Goal: Transaction & Acquisition: Obtain resource

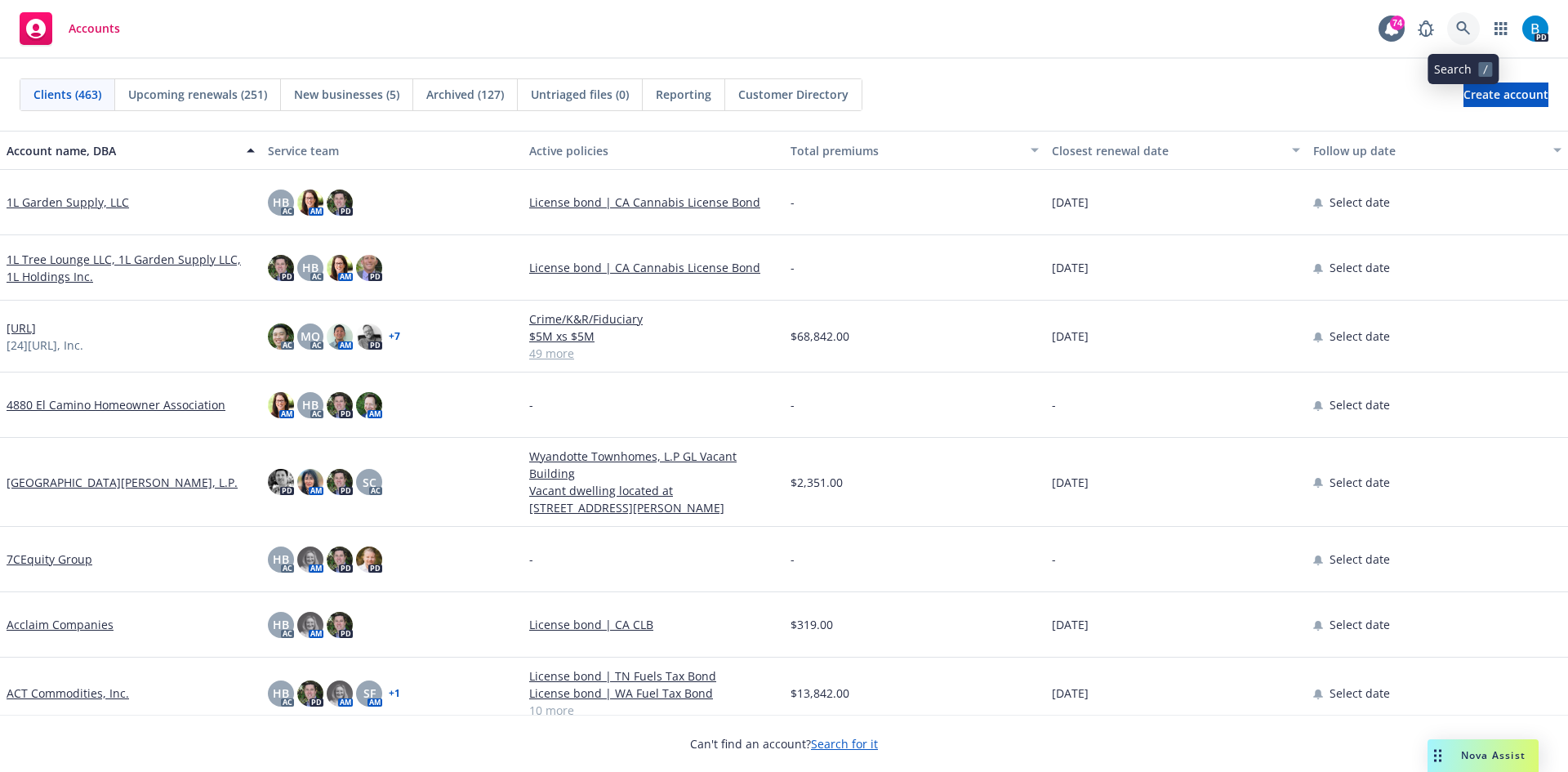
click at [1465, 30] on icon at bounding box center [1463, 28] width 15 height 15
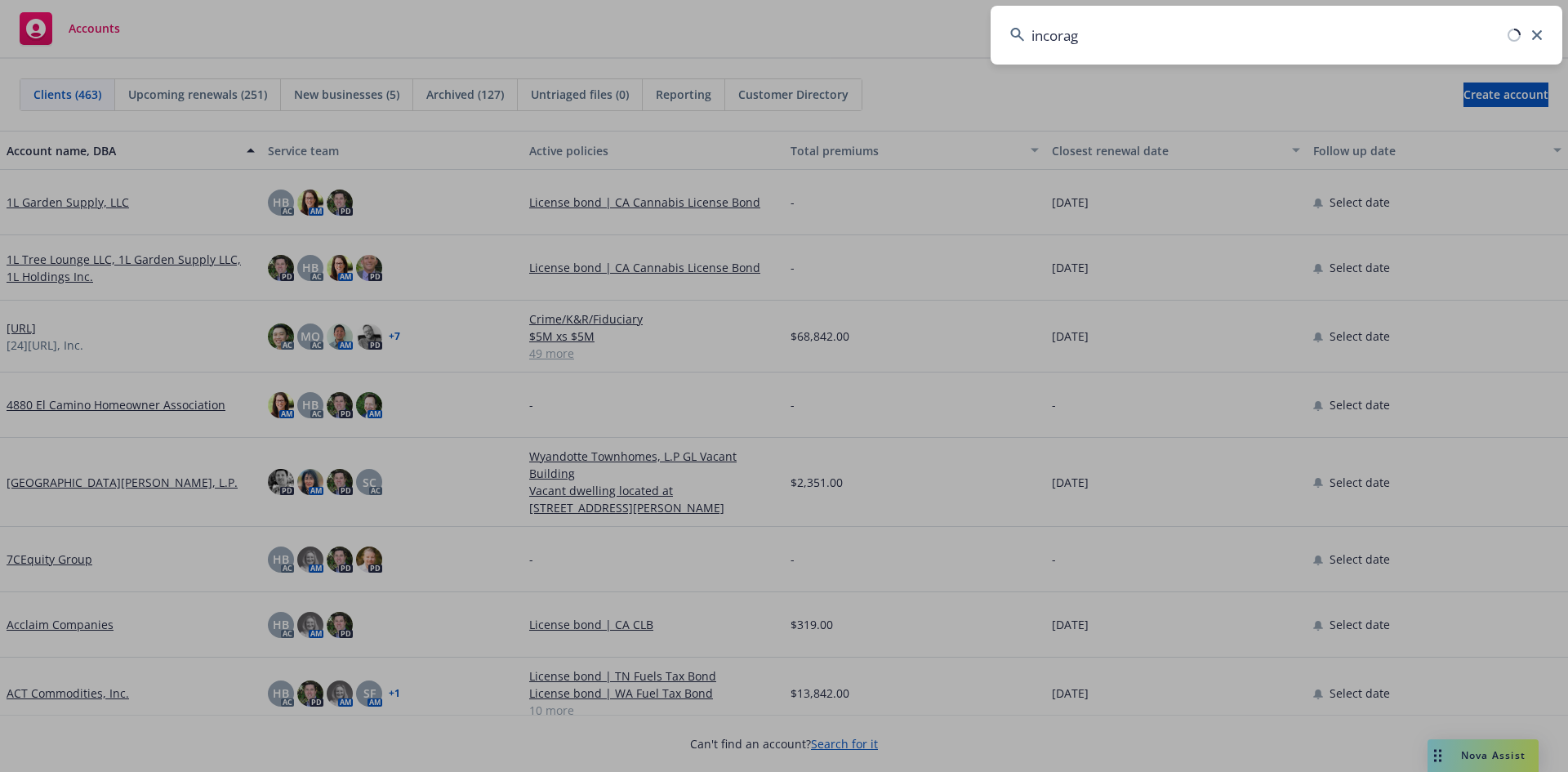
type input "incorage"
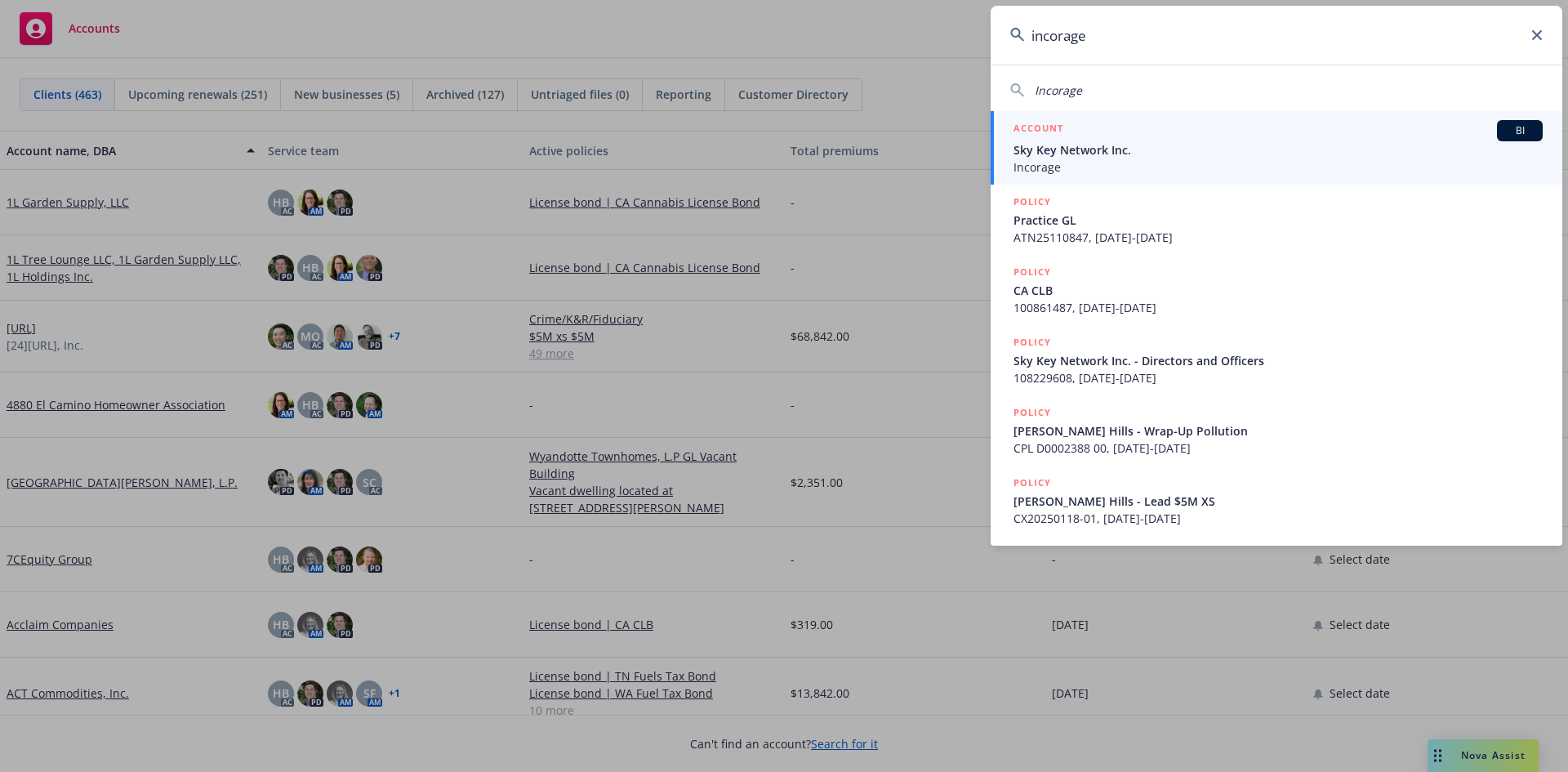
click at [1044, 152] on span "Sky Key Network Inc." at bounding box center [1278, 149] width 530 height 17
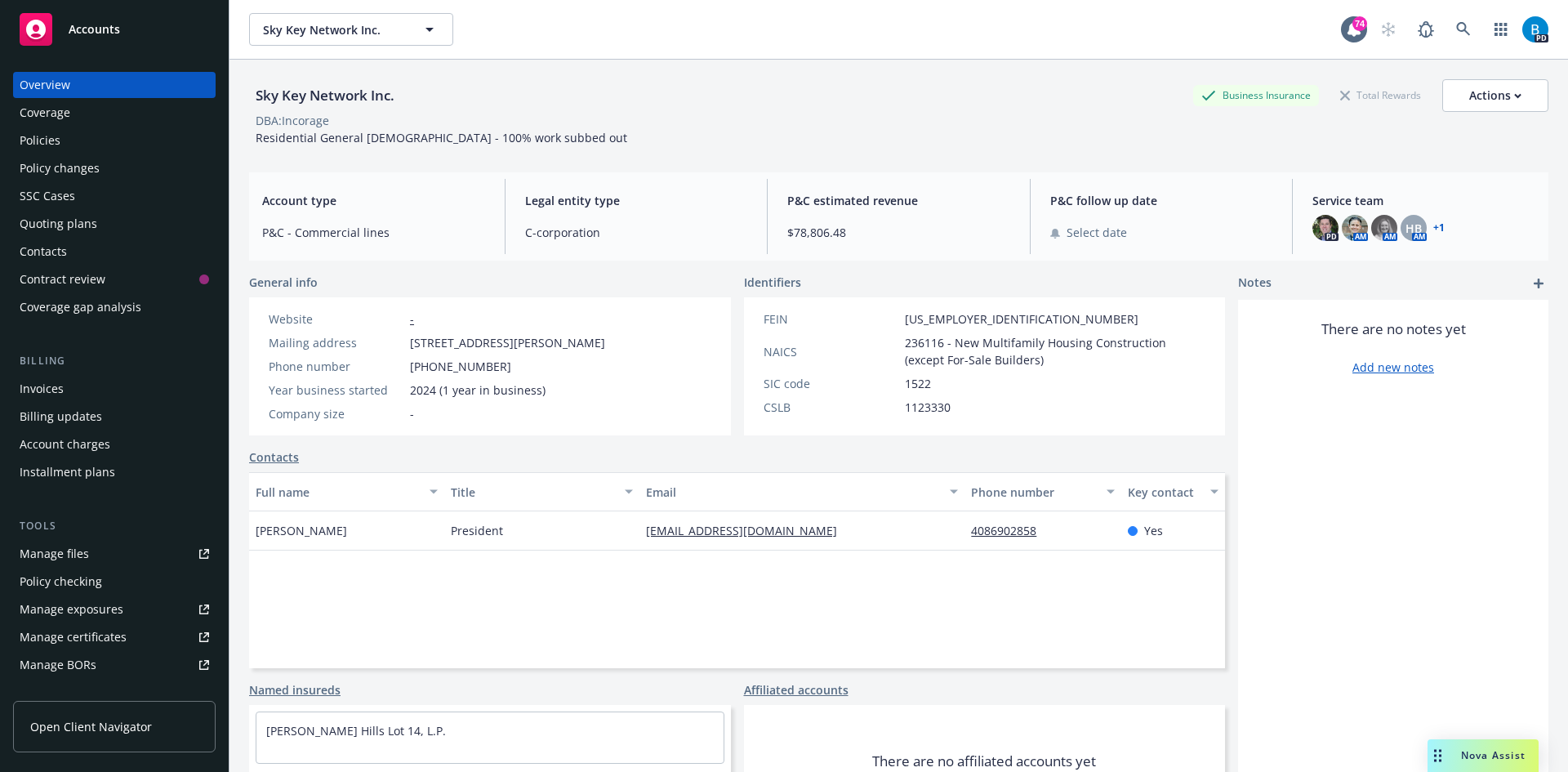
click at [42, 137] on div "Policies" at bounding box center [40, 141] width 41 height 26
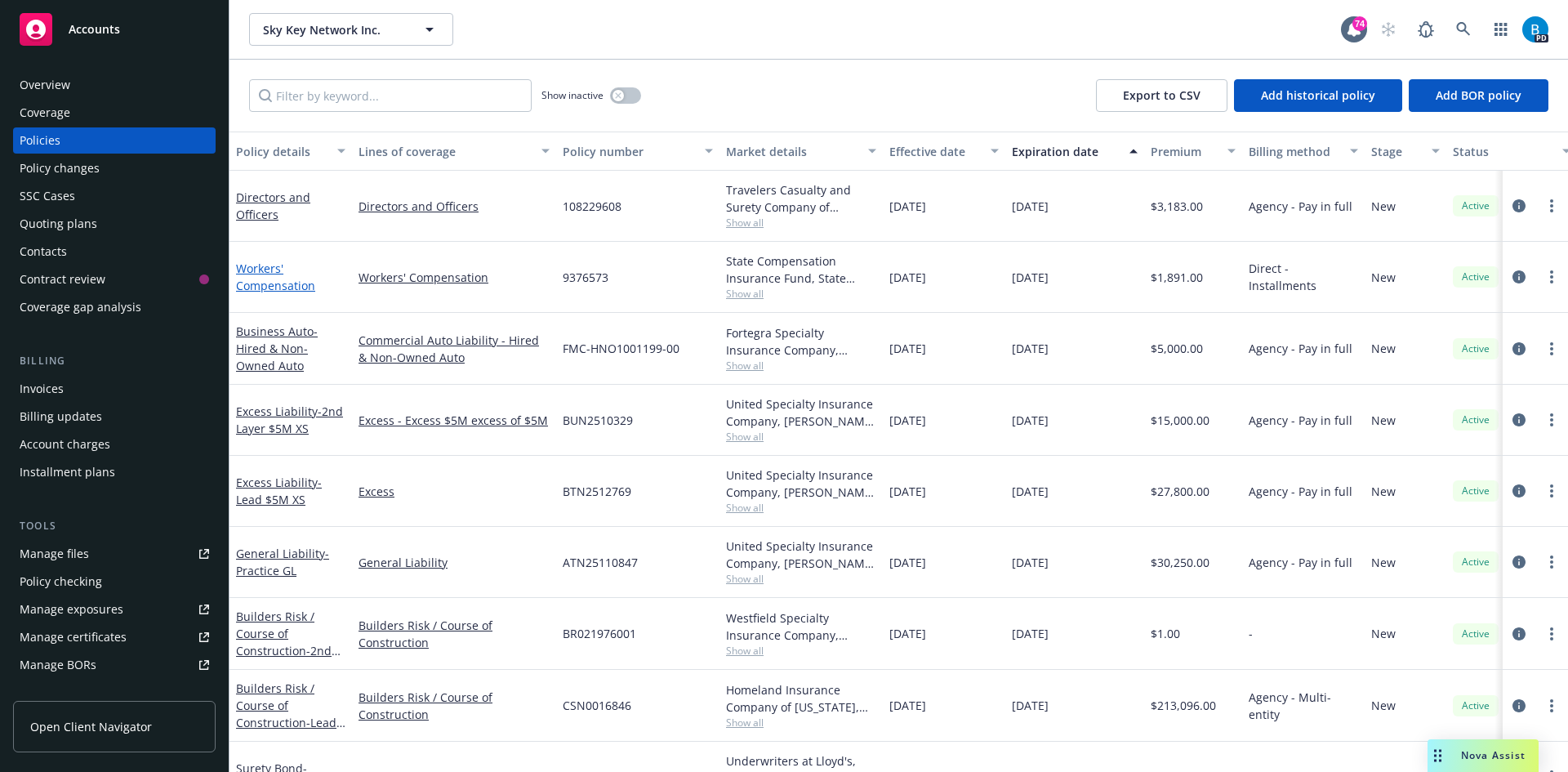
click at [264, 284] on link "Workers' Compensation" at bounding box center [275, 277] width 79 height 33
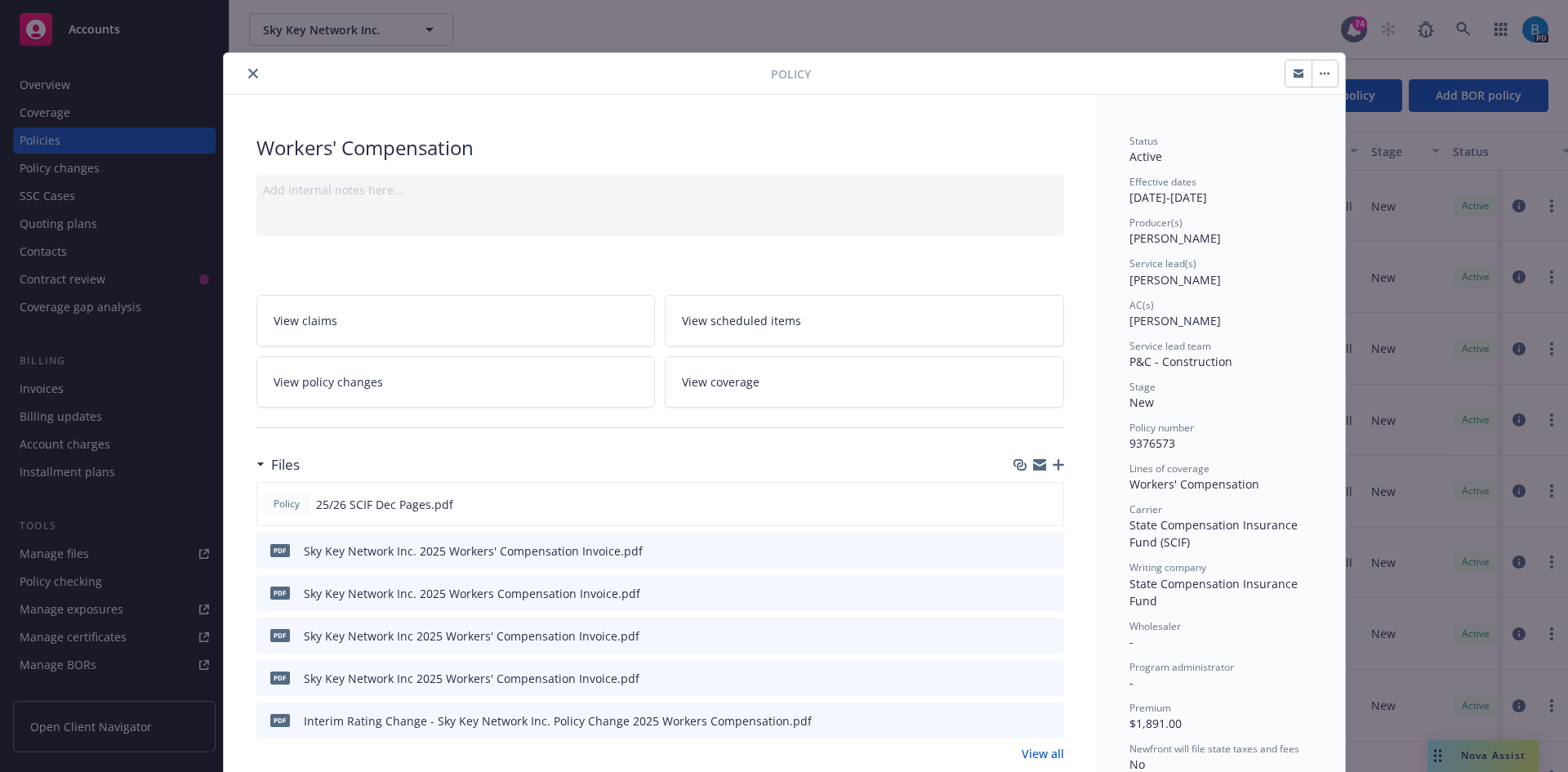
scroll to position [82, 0]
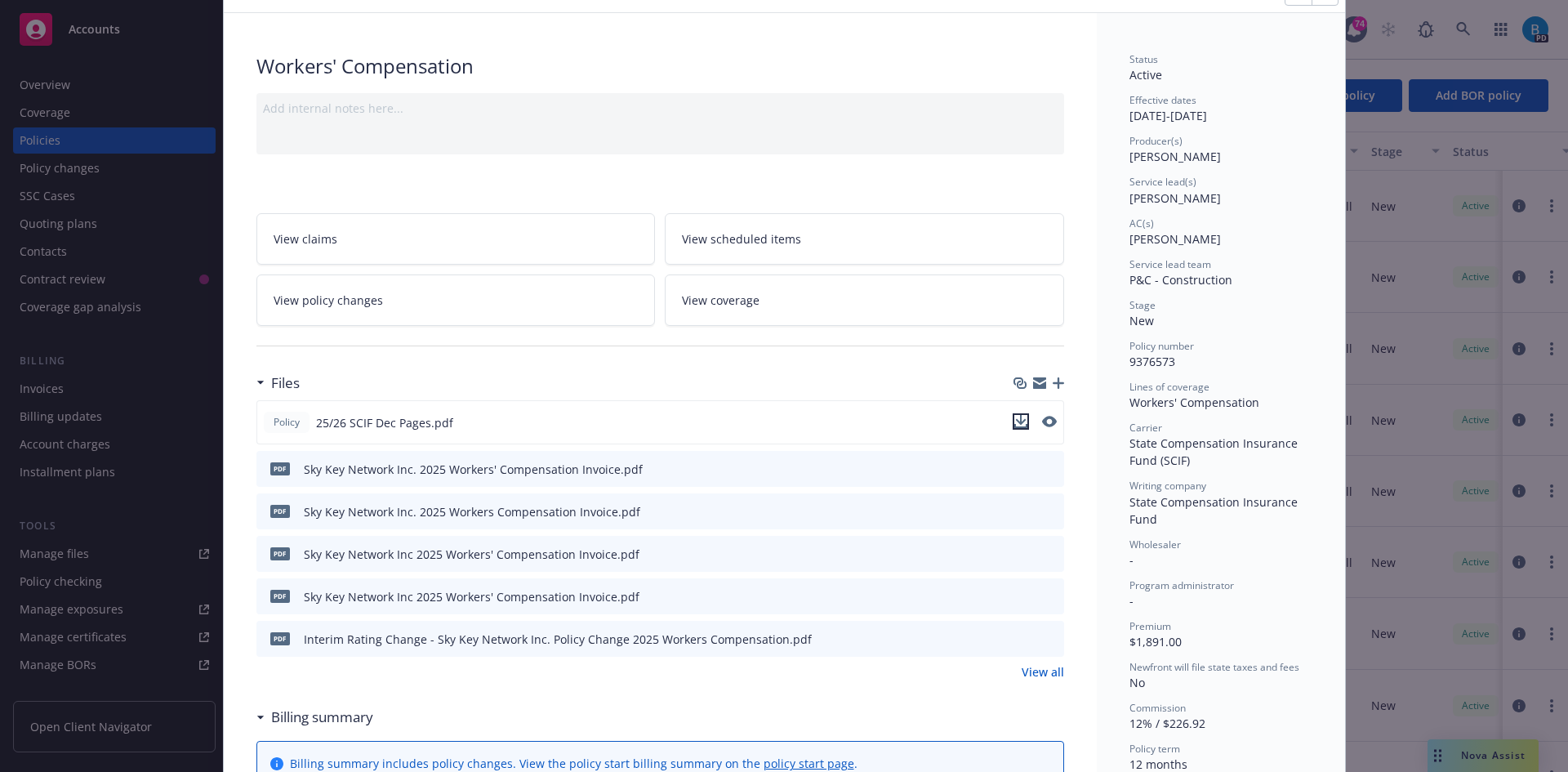
click at [1015, 419] on icon "download file" at bounding box center [1020, 420] width 11 height 10
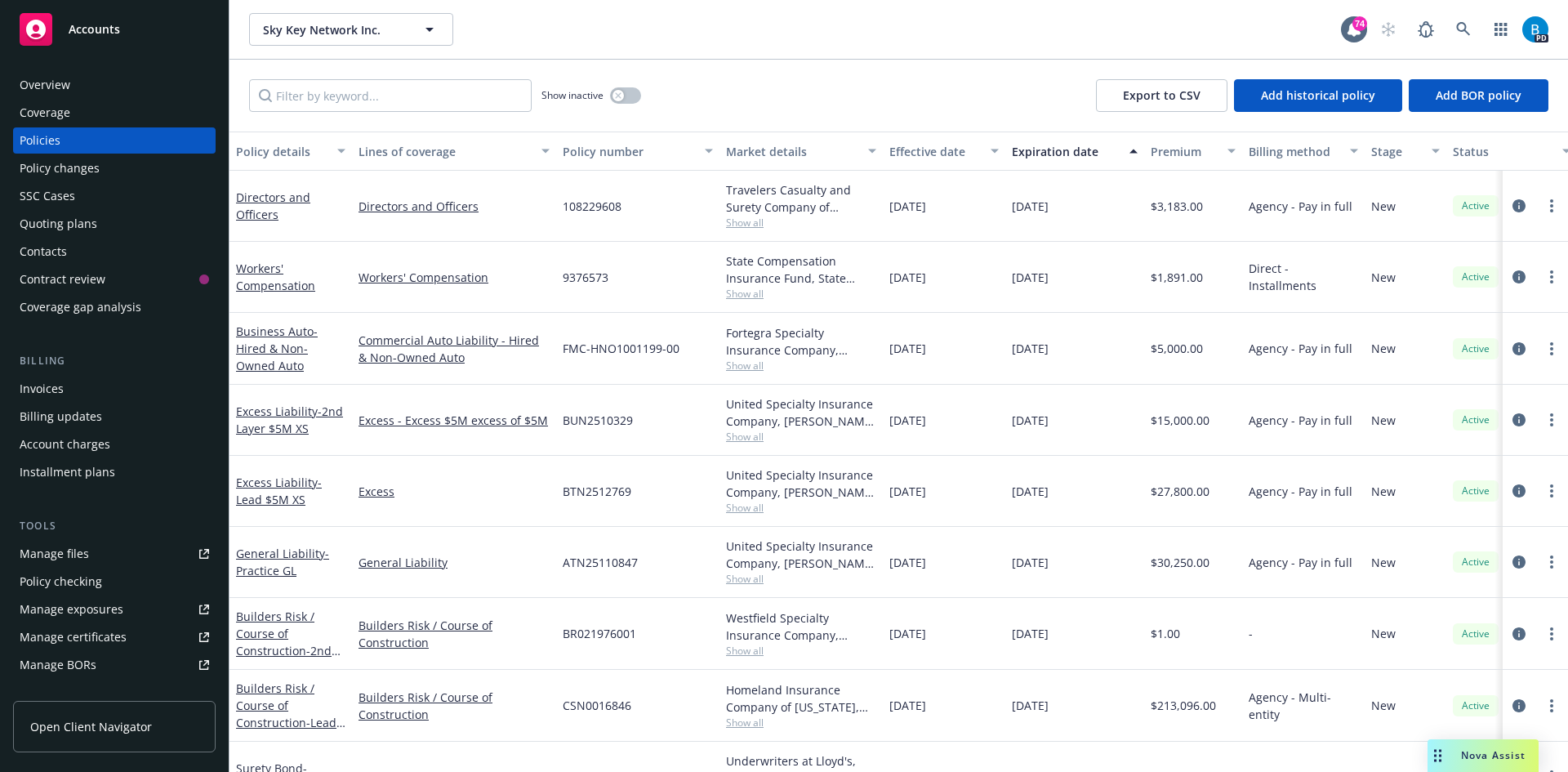
click at [56, 220] on div "Quoting plans" at bounding box center [59, 224] width 78 height 26
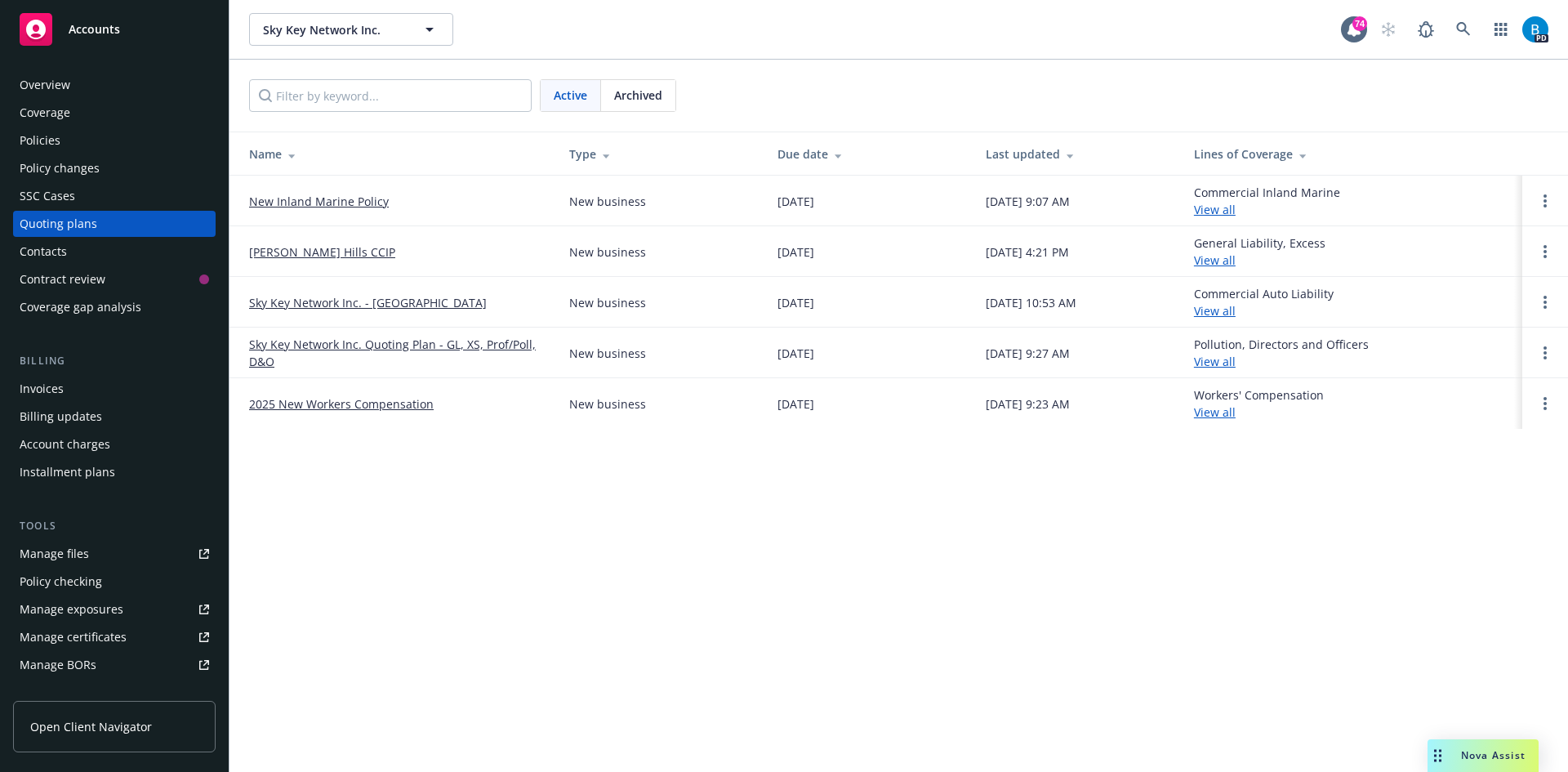
click at [290, 402] on link "2025 New Workers Compensation" at bounding box center [341, 404] width 185 height 17
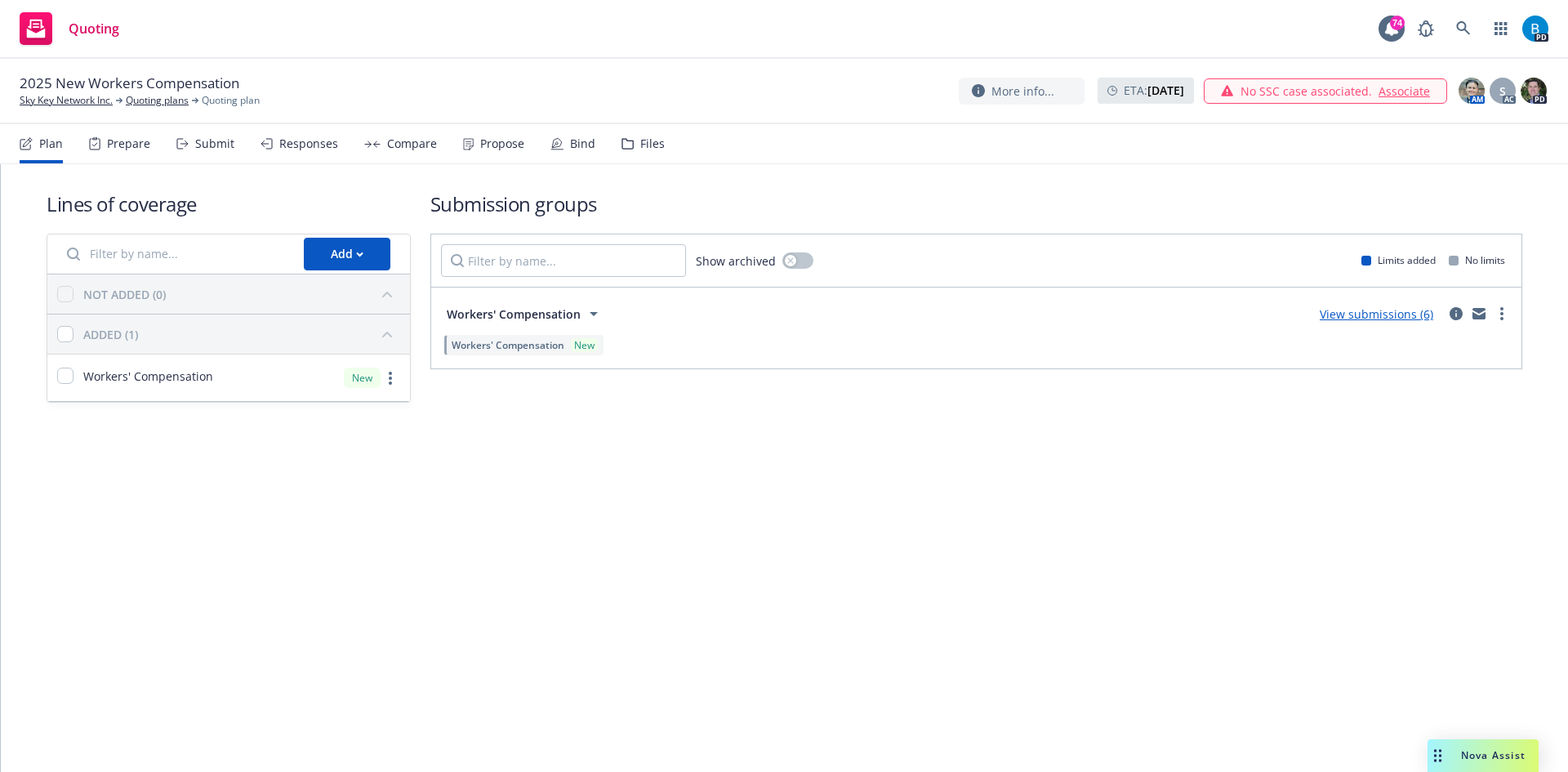
click at [1344, 315] on link "View submissions (6)" at bounding box center [1377, 315] width 114 height 16
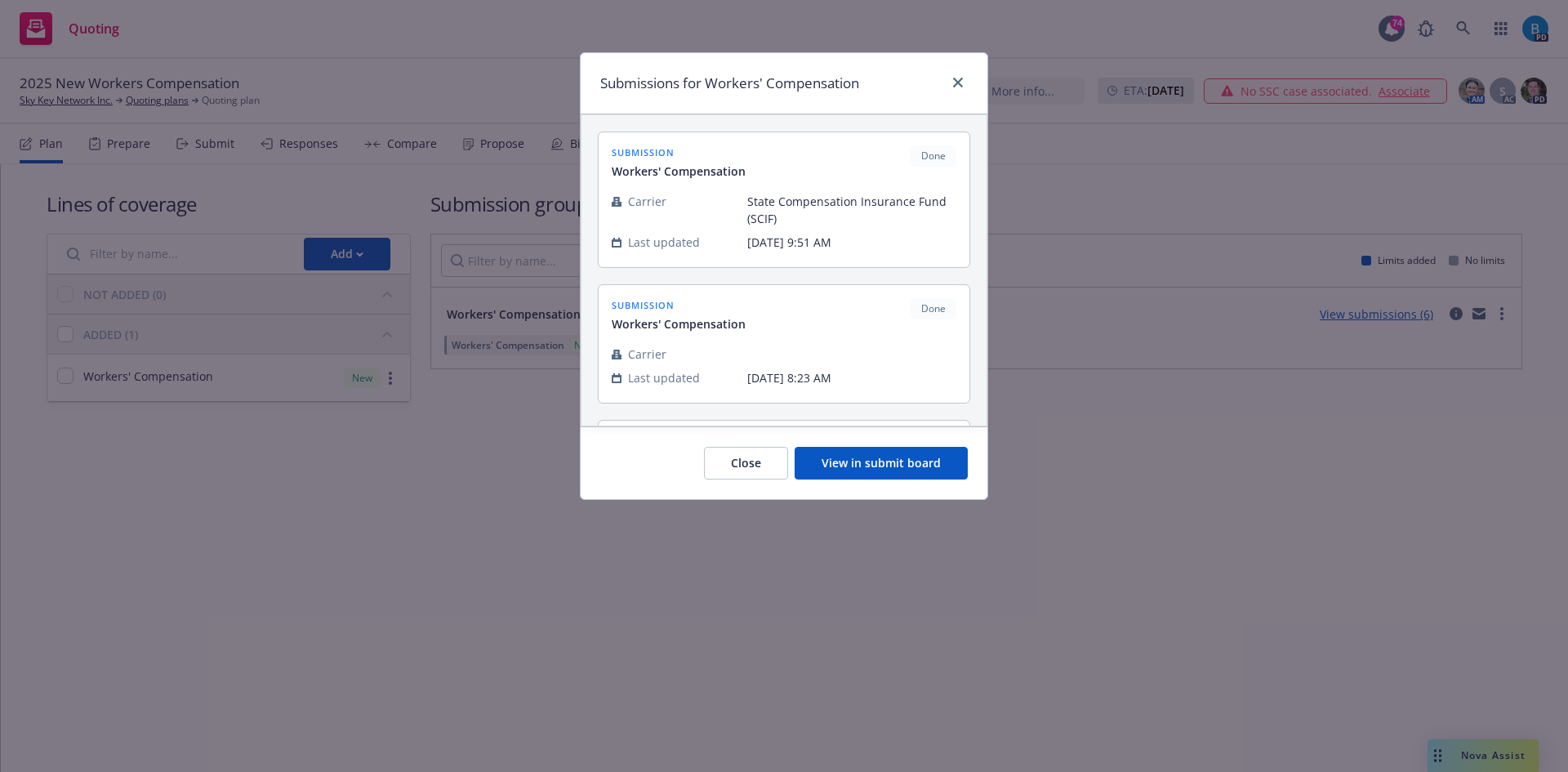
click at [882, 459] on button "View in submit board" at bounding box center [880, 463] width 173 height 33
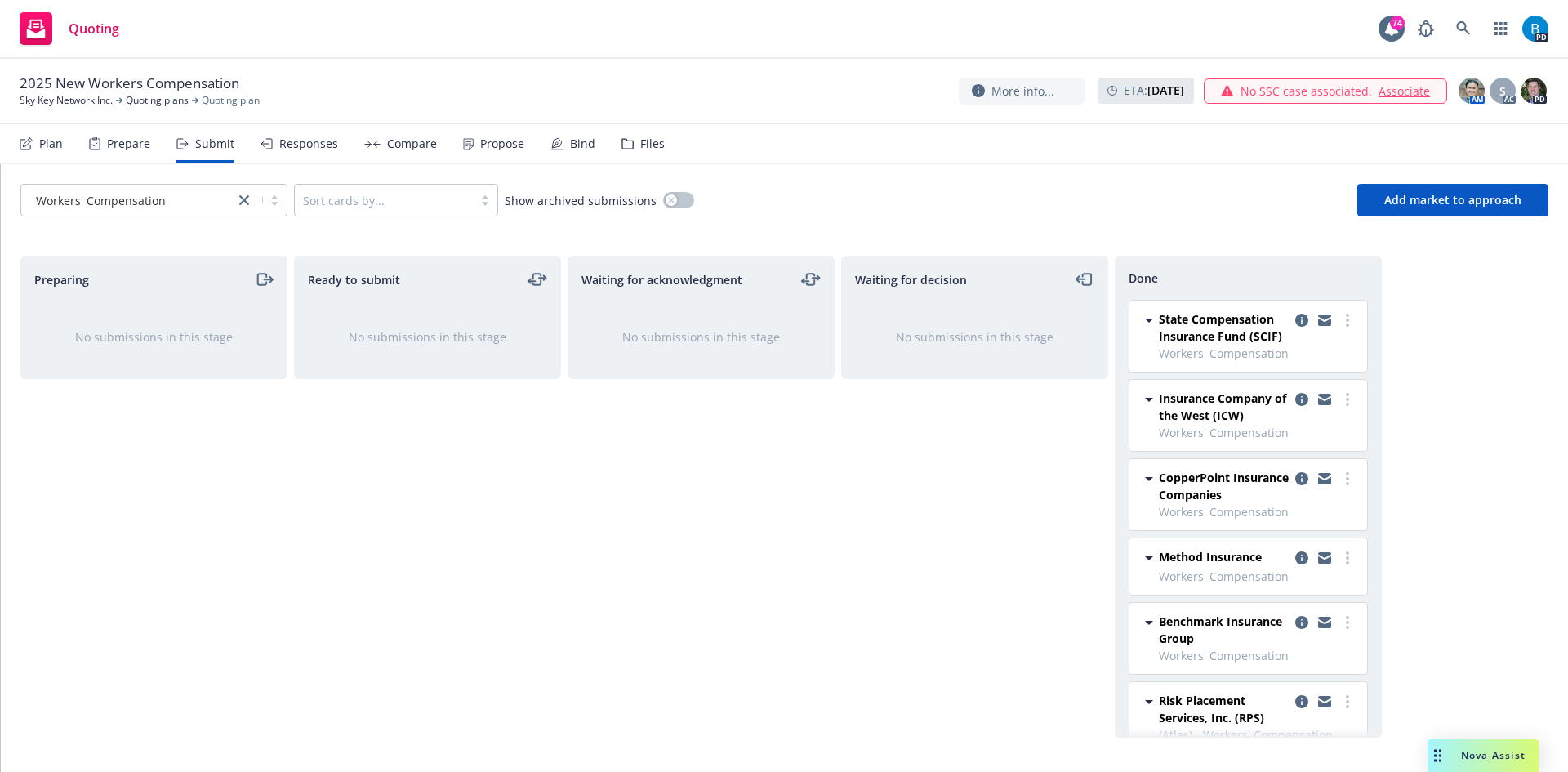
click at [1201, 329] on span "State Compensation Insurance Fund (SCIF)" at bounding box center [1224, 328] width 130 height 34
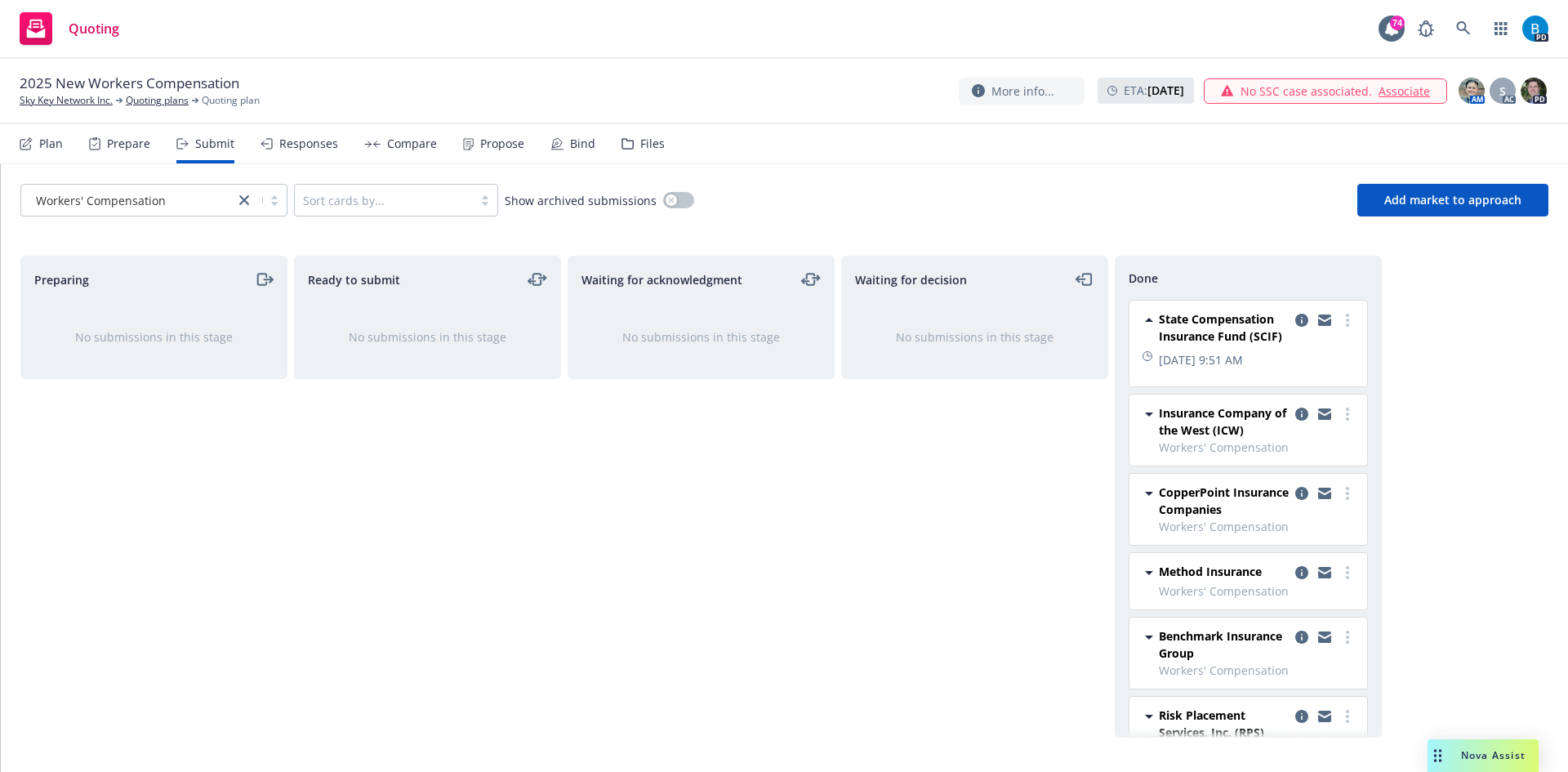
click at [1204, 334] on span "State Compensation Insurance Fund (SCIF)" at bounding box center [1224, 328] width 130 height 34
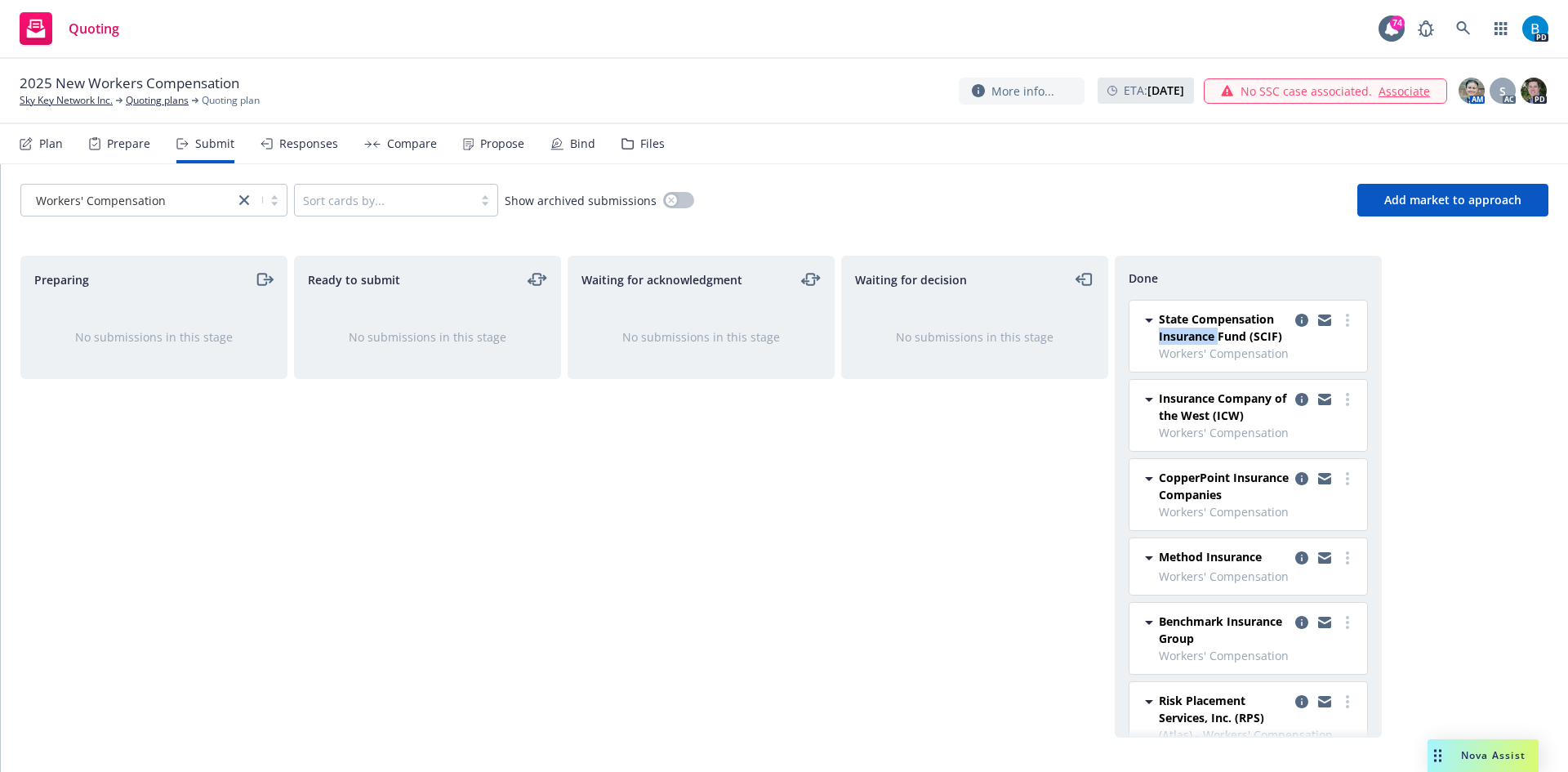
click at [1204, 334] on span "State Compensation Insurance Fund (SCIF)" at bounding box center [1224, 328] width 130 height 34
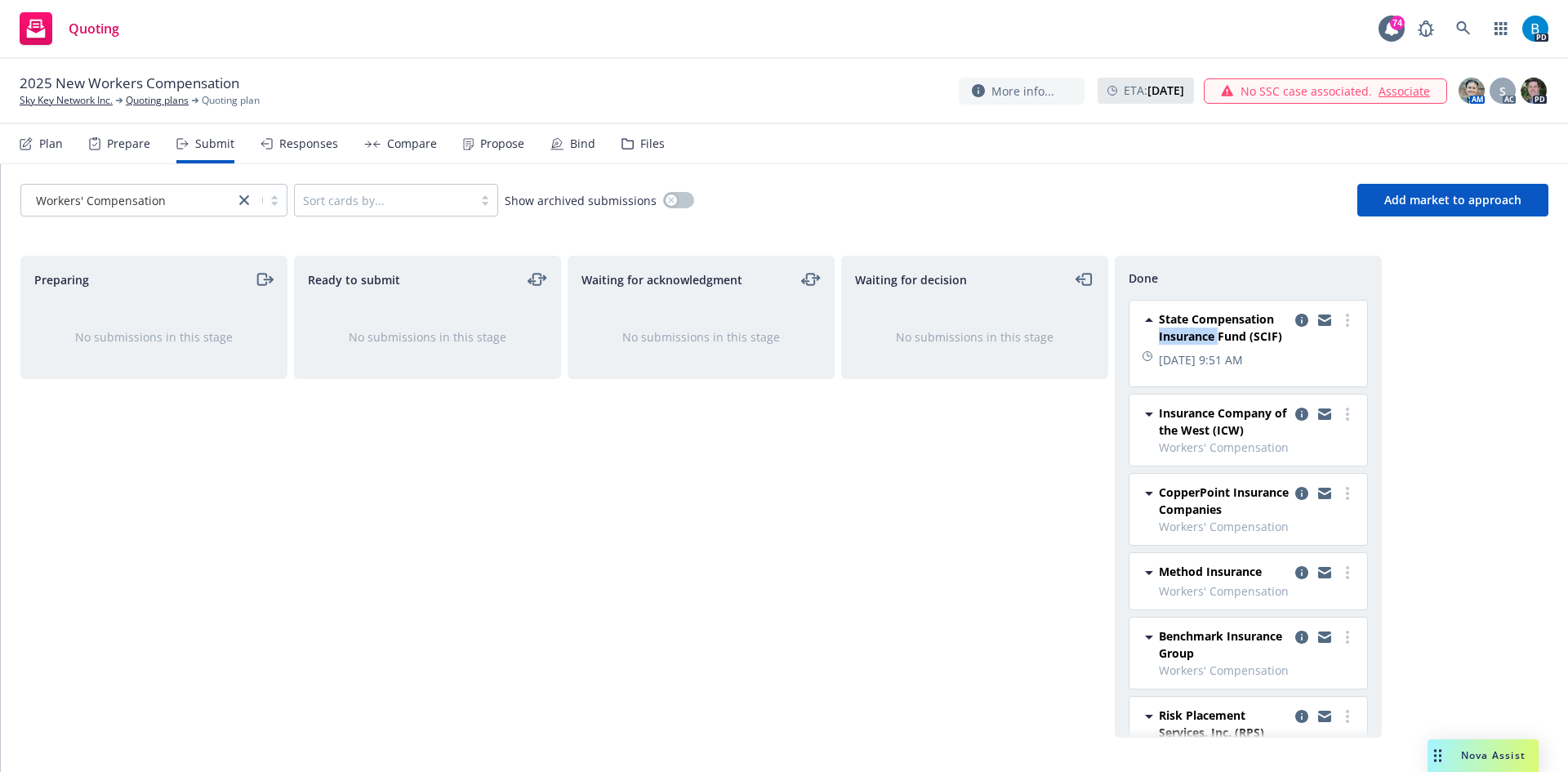
click at [1204, 334] on span "State Compensation Insurance Fund (SCIF)" at bounding box center [1224, 328] width 130 height 34
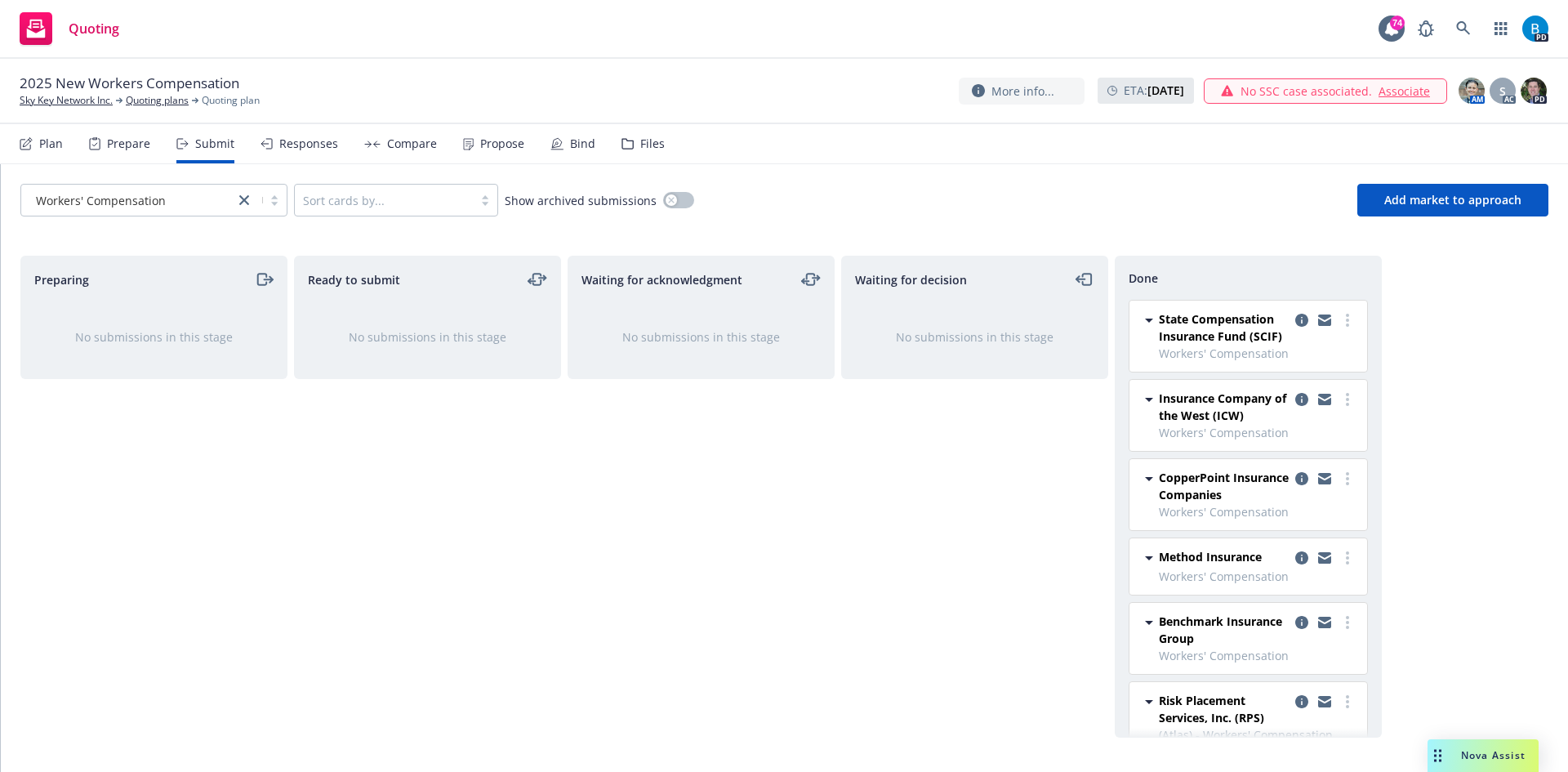
click at [1204, 334] on span "State Compensation Insurance Fund (SCIF)" at bounding box center [1224, 328] width 130 height 34
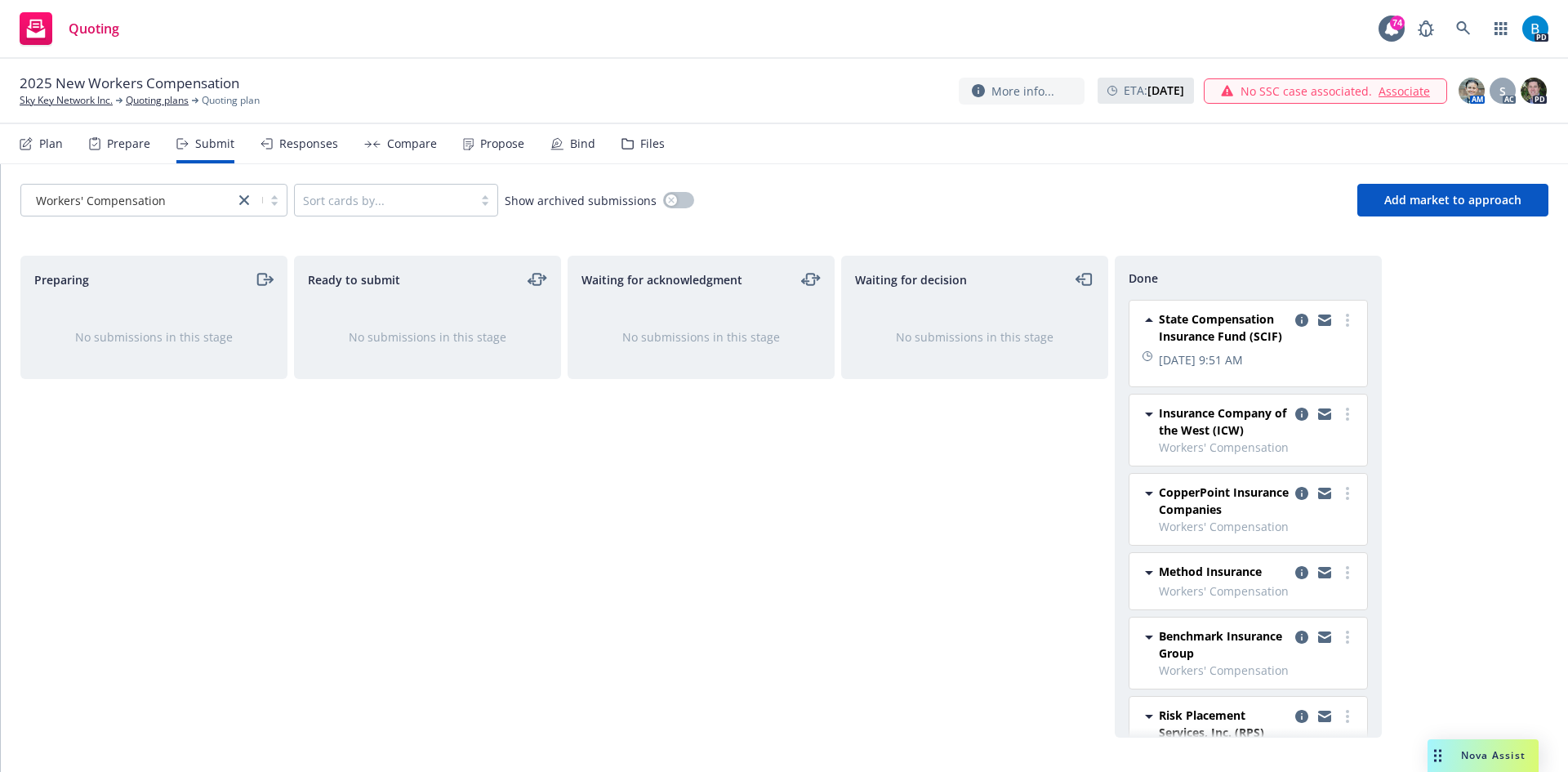
click at [1204, 334] on span "State Compensation Insurance Fund (SCIF)" at bounding box center [1224, 328] width 130 height 34
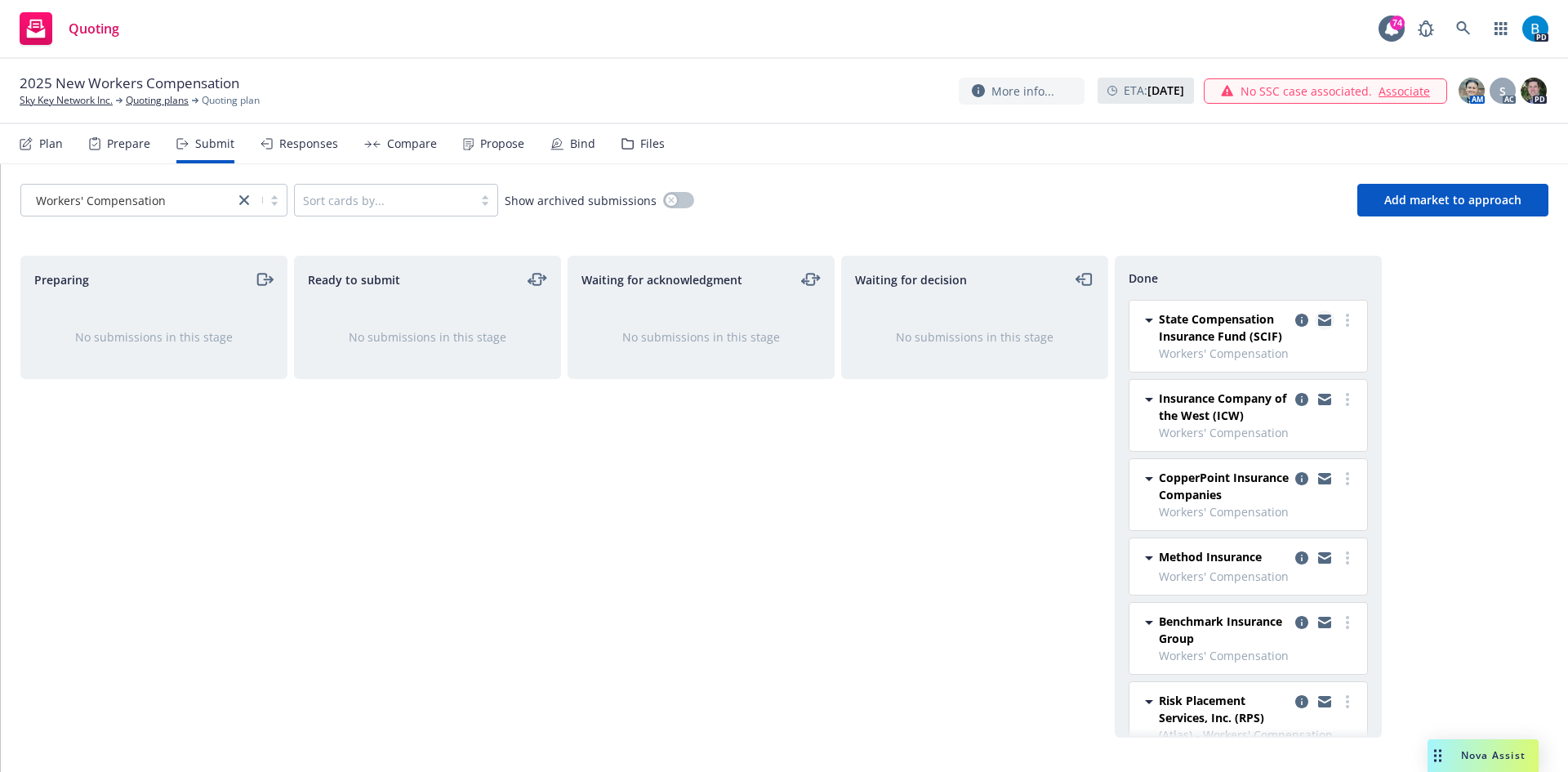
click at [1318, 321] on icon "copy logging email" at bounding box center [1324, 322] width 13 height 7
click at [1338, 319] on link "more" at bounding box center [1348, 321] width 20 height 20
click at [1272, 486] on span "Copy logging email" at bounding box center [1252, 485] width 143 height 16
click at [1295, 324] on icon "copy logging email" at bounding box center [1301, 320] width 13 height 13
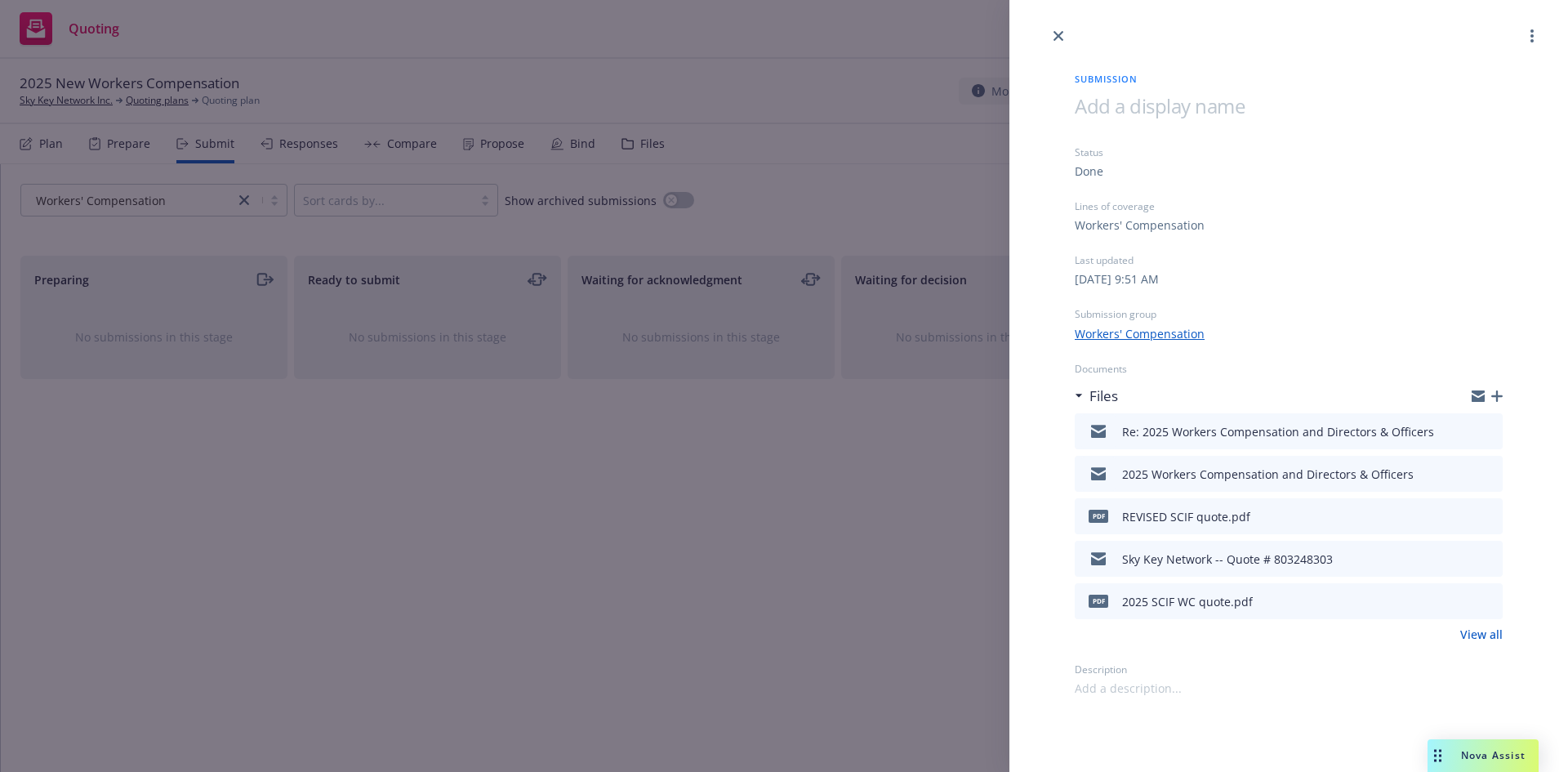
click at [1460, 601] on icon "download file" at bounding box center [1461, 598] width 11 height 10
